Goal: Task Accomplishment & Management: Manage account settings

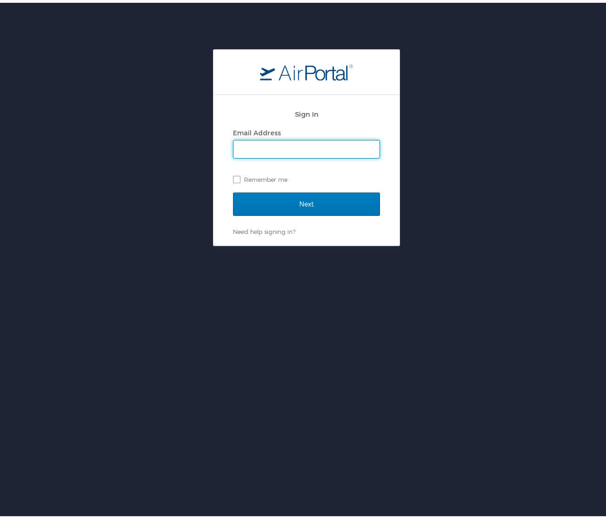
click at [298, 142] on input "Email Address" at bounding box center [306, 147] width 146 height 18
type input "[EMAIL_ADDRESS][PERSON_NAME][DOMAIN_NAME]"
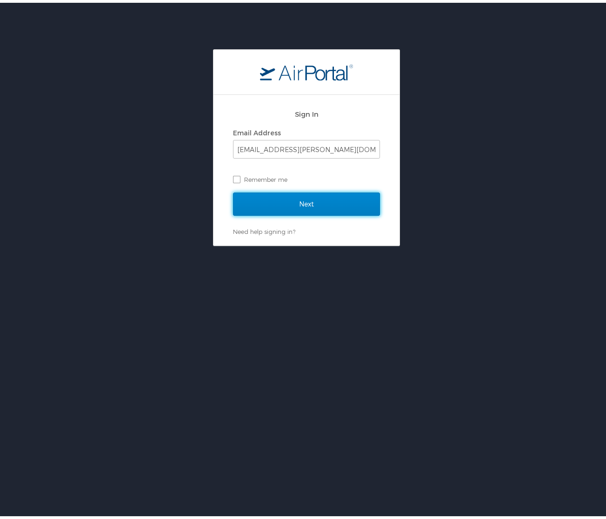
click at [333, 203] on input "Next" at bounding box center [306, 201] width 147 height 23
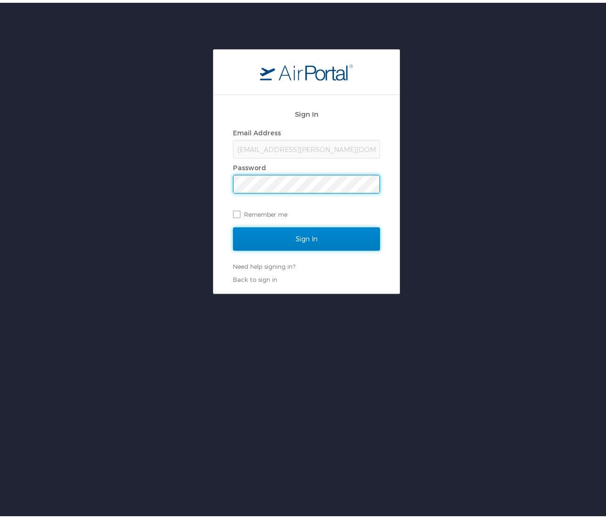
click at [338, 239] on input "Sign In" at bounding box center [306, 236] width 147 height 23
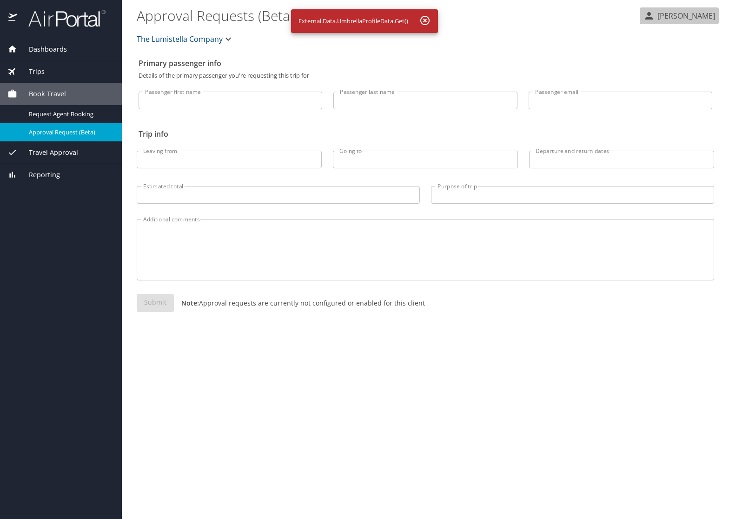
click at [612, 16] on p "Yekaterina Griffin" at bounding box center [685, 15] width 60 height 11
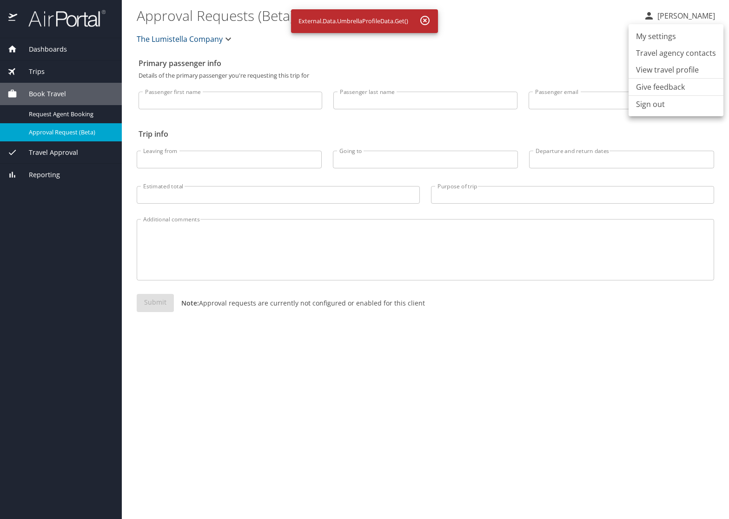
click at [612, 69] on li "View travel profile" at bounding box center [676, 69] width 95 height 17
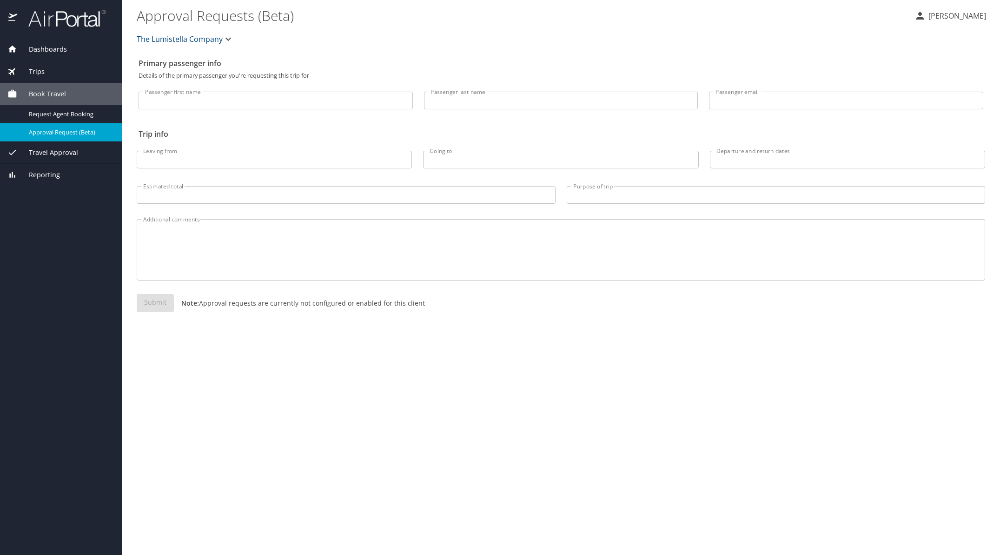
click at [944, 14] on p "Yekaterina Griffin" at bounding box center [956, 15] width 60 height 11
click at [939, 73] on li "View travel profile" at bounding box center [947, 69] width 95 height 17
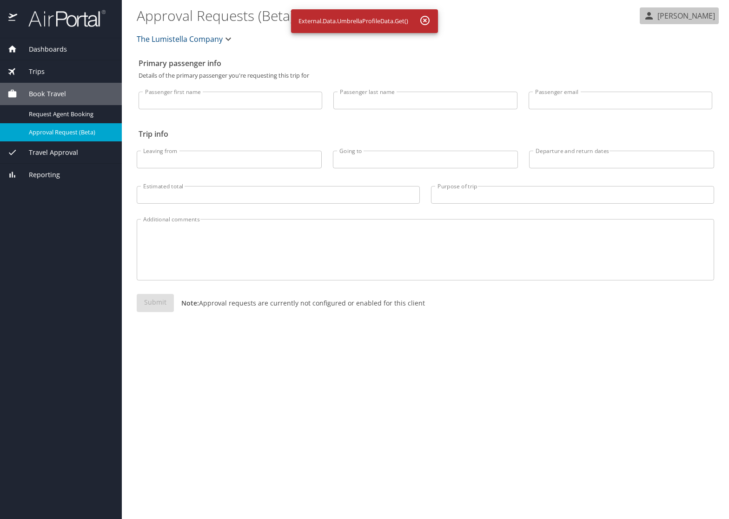
click at [700, 13] on p "[PERSON_NAME]" at bounding box center [685, 15] width 60 height 11
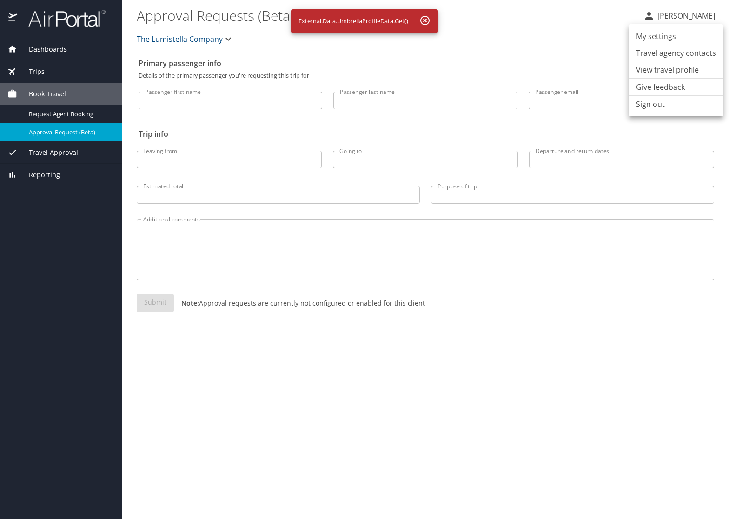
click at [688, 70] on li "View travel profile" at bounding box center [676, 69] width 95 height 17
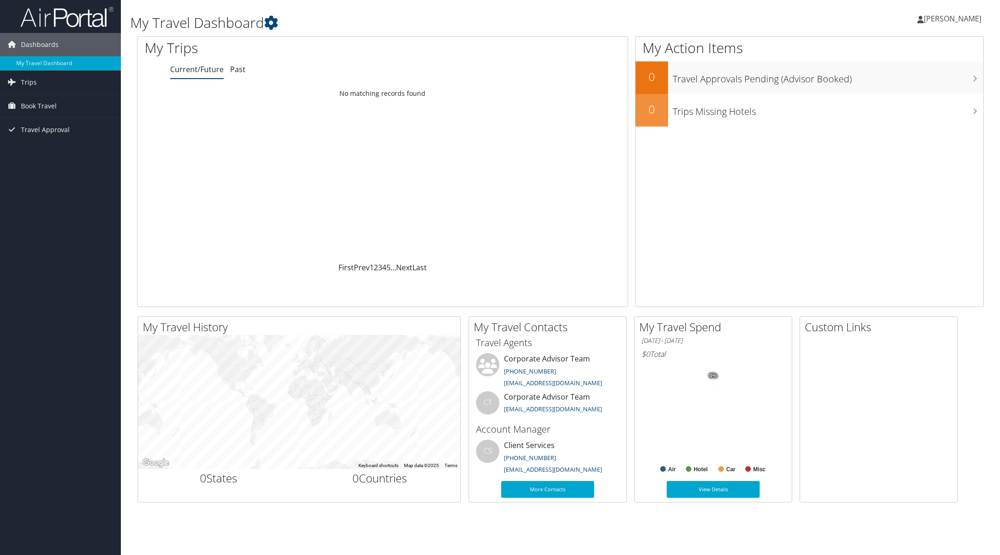
click at [725, 19] on span "[PERSON_NAME]" at bounding box center [953, 18] width 58 height 10
click at [725, 81] on link "View Travel Profile" at bounding box center [929, 83] width 104 height 16
click at [725, 17] on span "[PERSON_NAME]" at bounding box center [953, 18] width 58 height 10
click at [935, 18] on span "[PERSON_NAME]" at bounding box center [953, 18] width 58 height 10
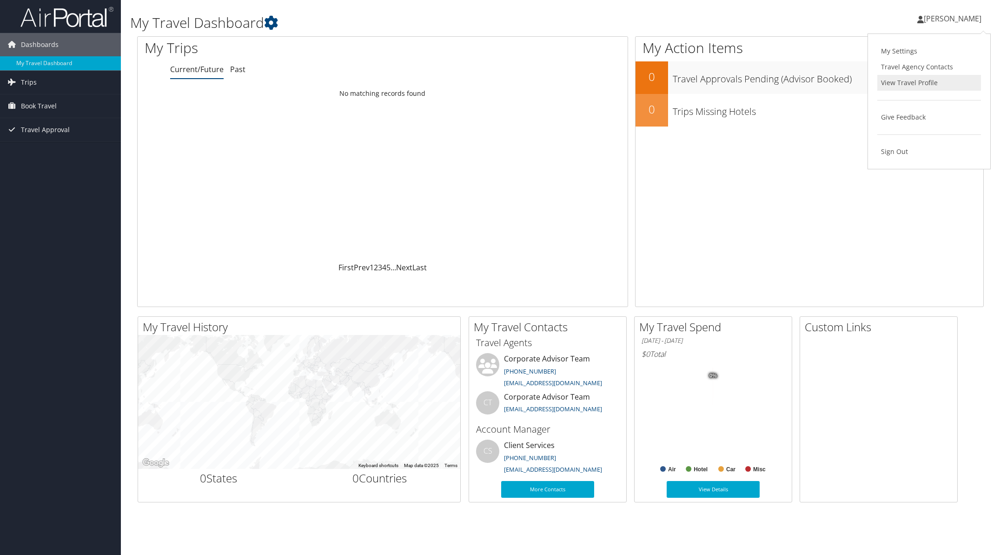
click at [928, 82] on link "View Travel Profile" at bounding box center [929, 83] width 104 height 16
click at [936, 17] on span "[PERSON_NAME]" at bounding box center [953, 18] width 58 height 10
click at [925, 84] on link "View Travel Profile" at bounding box center [929, 83] width 104 height 16
click at [958, 20] on span "[PERSON_NAME]" at bounding box center [953, 18] width 58 height 10
click at [959, 20] on span "[PERSON_NAME]" at bounding box center [953, 18] width 58 height 10
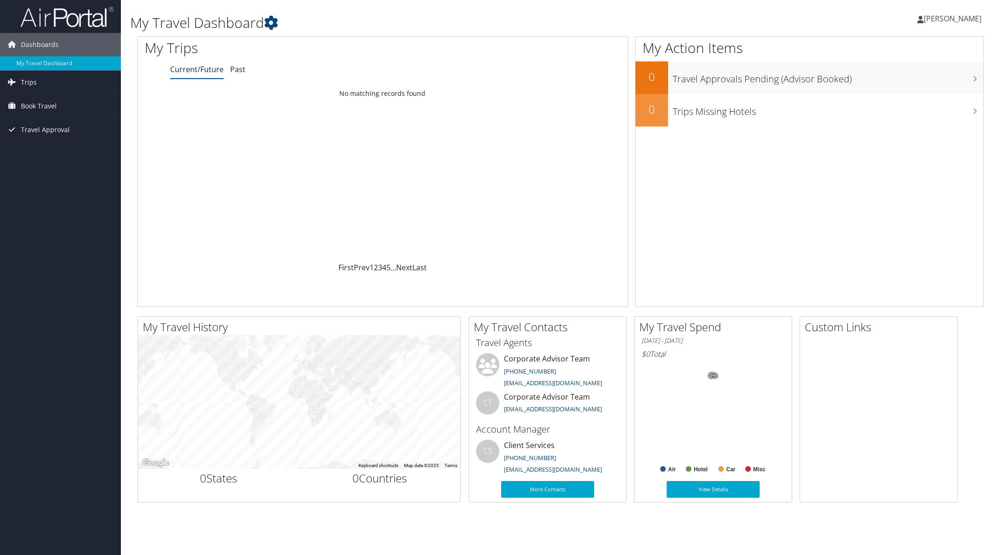
click at [956, 19] on span "[PERSON_NAME]" at bounding box center [953, 18] width 58 height 10
click at [900, 83] on link "View Travel Profile" at bounding box center [929, 83] width 104 height 16
click at [946, 15] on span "[PERSON_NAME]" at bounding box center [953, 18] width 58 height 10
click at [911, 81] on link "View Travel Profile" at bounding box center [929, 83] width 104 height 16
click at [958, 19] on span "[PERSON_NAME]" at bounding box center [953, 18] width 58 height 10
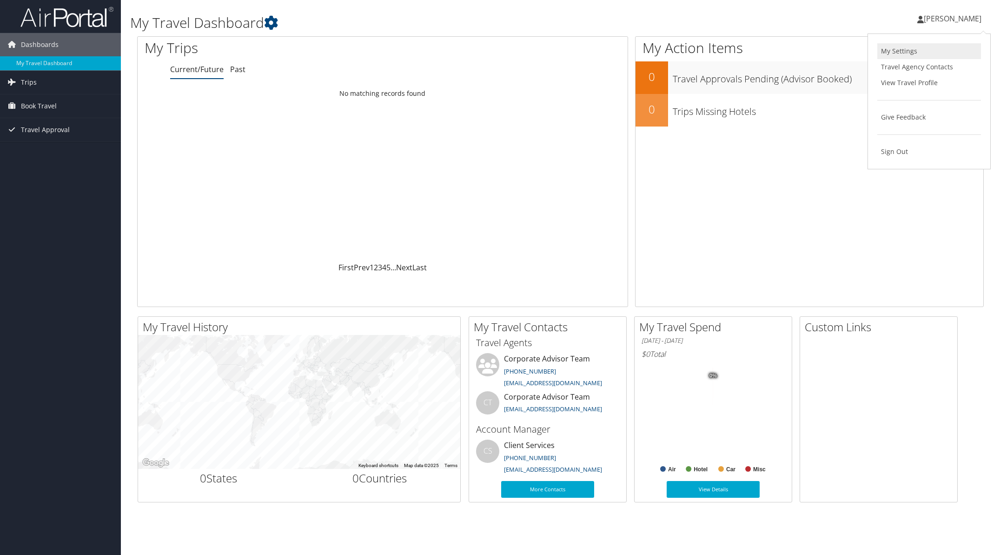
click at [893, 51] on link "My Settings" at bounding box center [929, 51] width 104 height 16
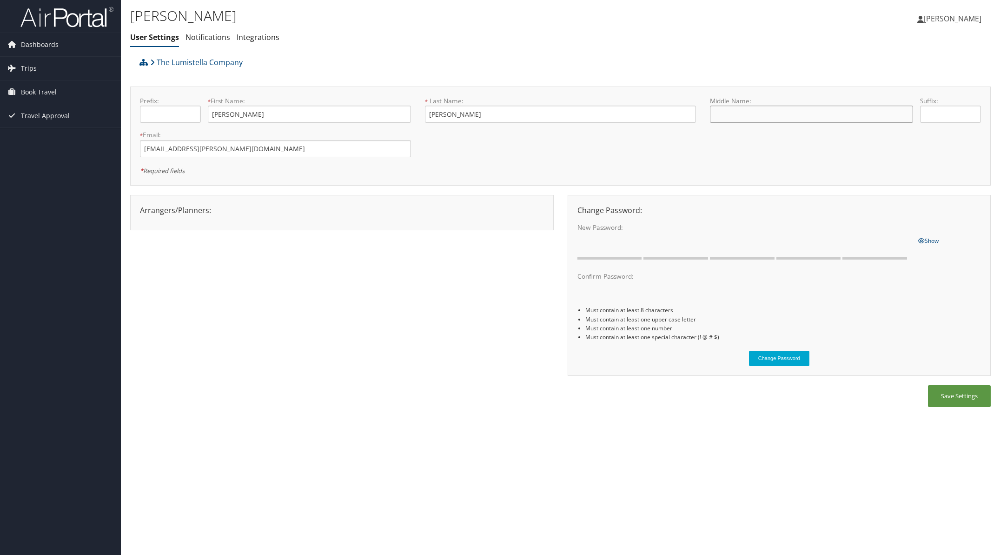
click at [846, 117] on input "text" at bounding box center [811, 114] width 203 height 17
click at [954, 15] on span "[PERSON_NAME]" at bounding box center [953, 18] width 58 height 10
click at [920, 82] on link "View Travel Profile" at bounding box center [929, 83] width 104 height 16
